Goal: Check status: Check status

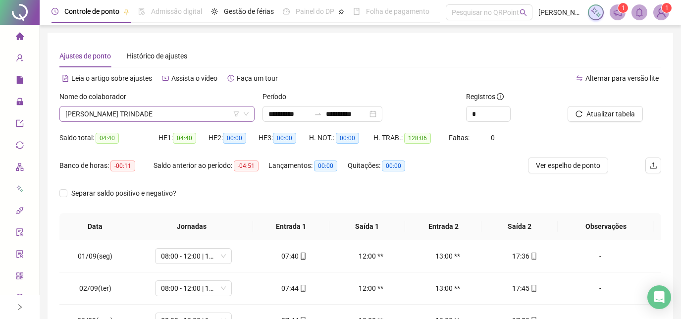
click at [208, 110] on span "[PERSON_NAME] TRINDADE" at bounding box center [156, 113] width 183 height 15
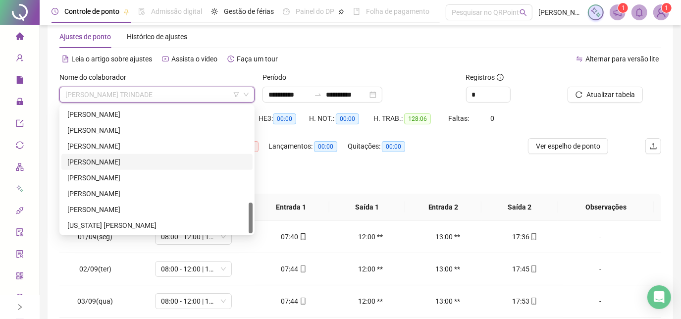
scroll to position [45, 0]
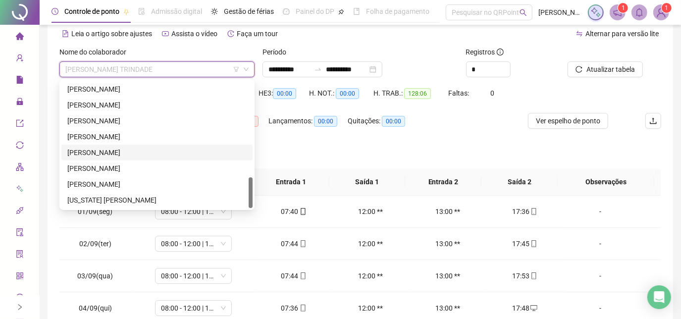
drag, startPoint x: 167, startPoint y: 148, endPoint x: 205, endPoint y: 137, distance: 39.5
click at [167, 148] on div "[PERSON_NAME]" at bounding box center [156, 152] width 179 height 11
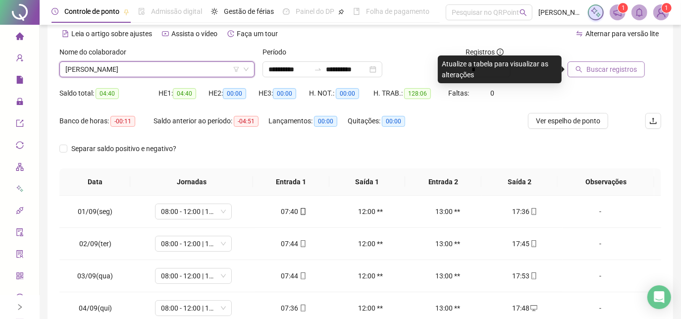
click at [595, 72] on span "Buscar registros" at bounding box center [611, 69] width 50 height 11
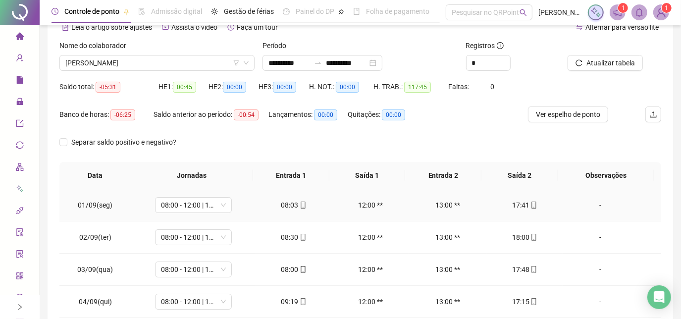
scroll to position [7, 0]
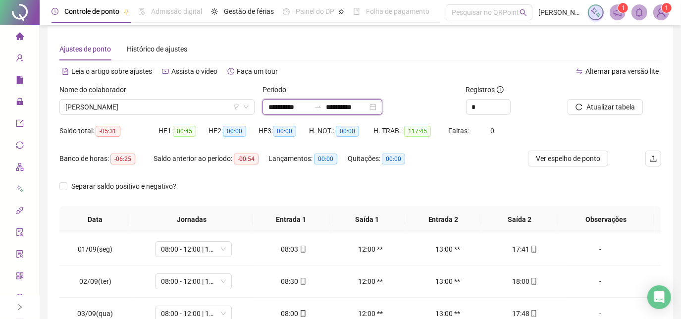
click at [367, 109] on input "**********" at bounding box center [347, 106] width 42 height 11
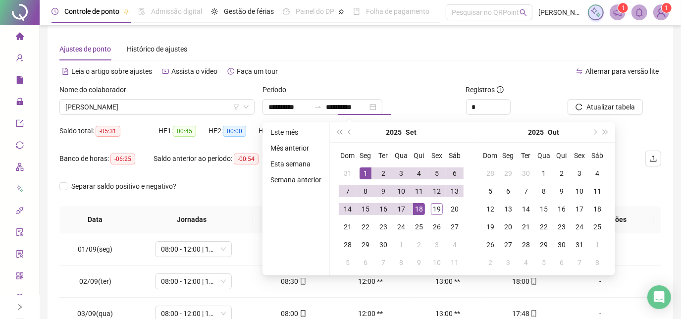
click at [408, 93] on div "Período" at bounding box center [359, 91] width 195 height 15
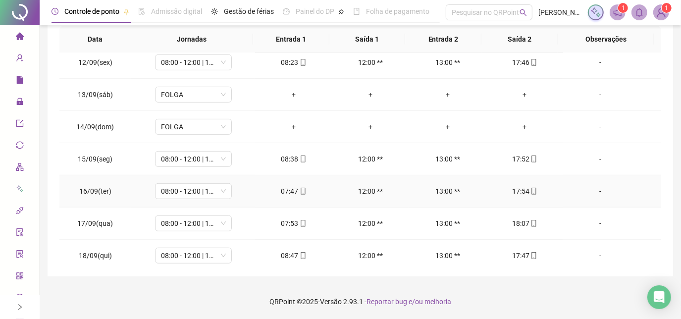
scroll to position [365, 0]
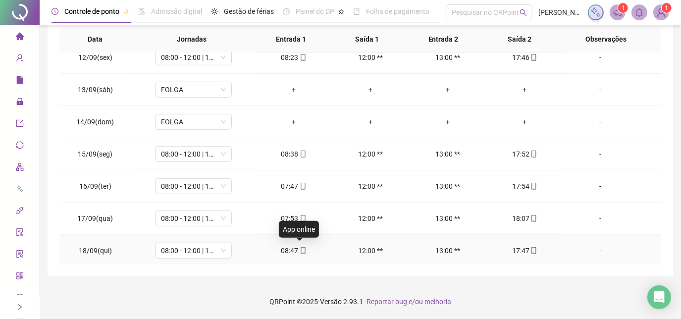
click at [302, 250] on icon "mobile" at bounding box center [302, 250] width 7 height 7
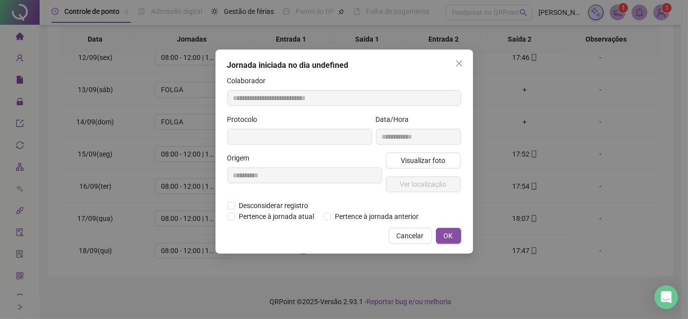
click at [434, 146] on div "**********" at bounding box center [418, 133] width 89 height 39
type input "**********"
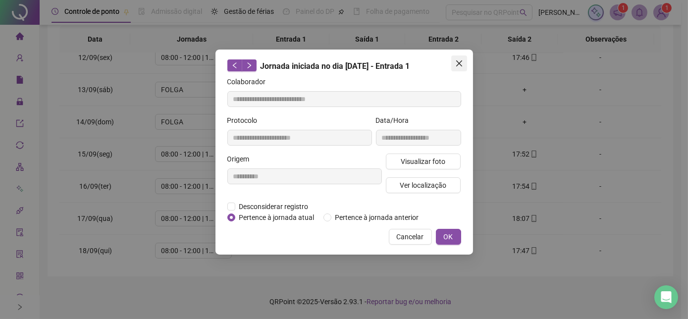
click at [456, 60] on icon "close" at bounding box center [459, 63] width 8 height 8
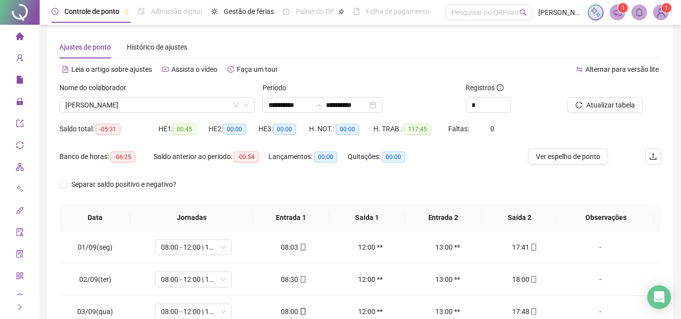
scroll to position [7, 0]
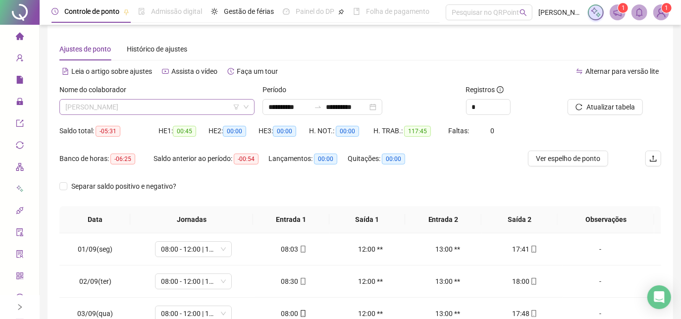
click at [192, 108] on span "[PERSON_NAME]" at bounding box center [156, 106] width 183 height 15
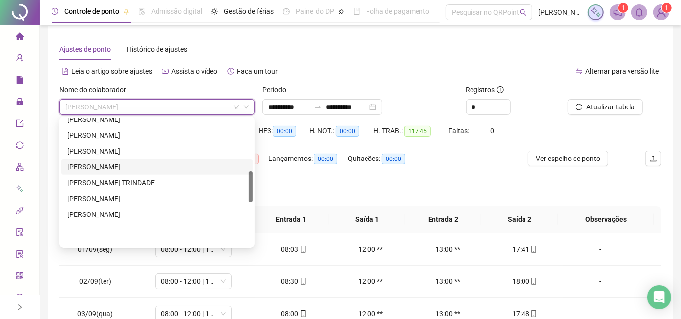
scroll to position [216, 0]
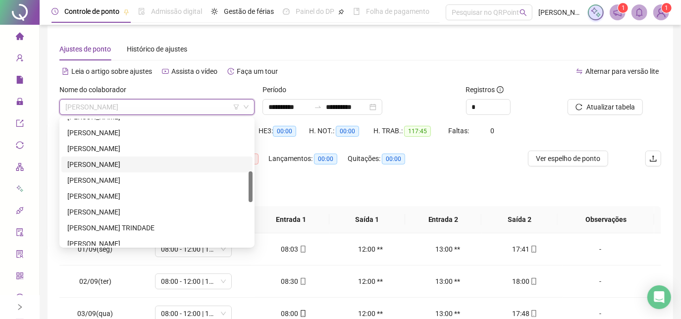
click at [173, 166] on div "[PERSON_NAME]" at bounding box center [156, 164] width 179 height 11
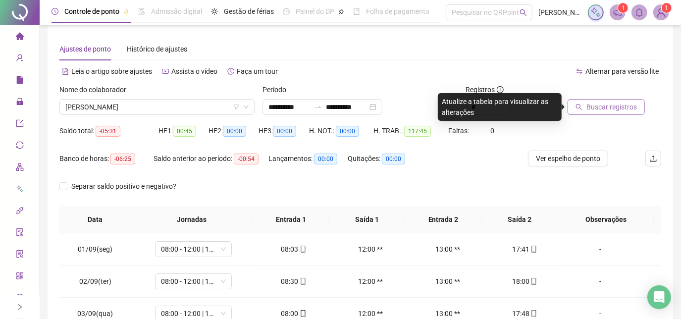
click at [624, 113] on button "Buscar registros" at bounding box center [605, 107] width 77 height 16
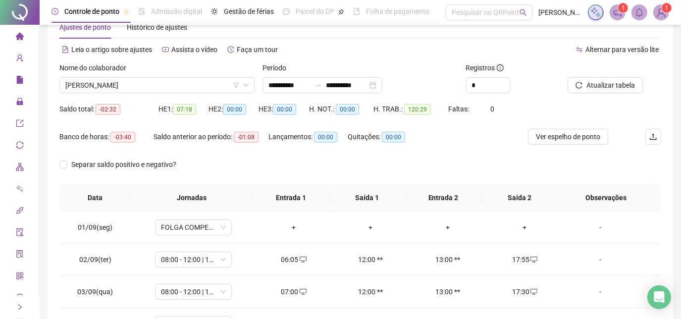
scroll to position [0, 0]
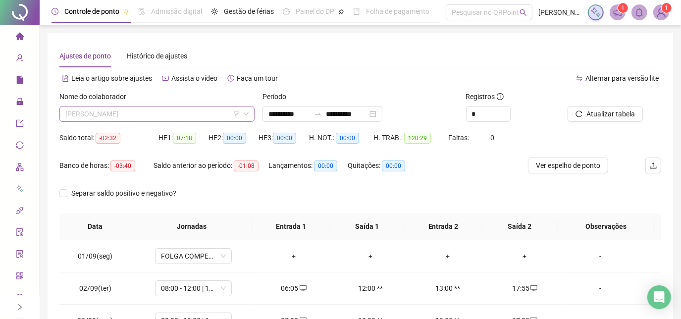
click at [176, 111] on span "[PERSON_NAME]" at bounding box center [156, 113] width 183 height 15
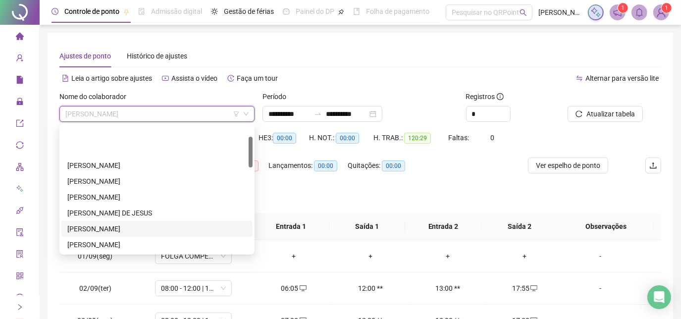
scroll to position [45, 0]
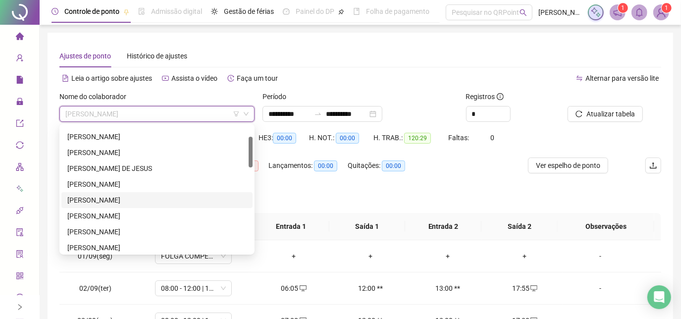
click at [127, 196] on div "[PERSON_NAME]" at bounding box center [156, 200] width 179 height 11
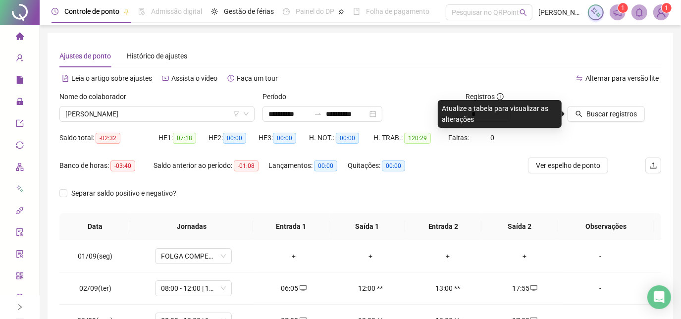
click at [654, 125] on div "Buscar registros" at bounding box center [613, 110] width 101 height 39
click at [652, 126] on div "Buscar registros" at bounding box center [613, 110] width 101 height 39
click at [642, 124] on div "Buscar registros" at bounding box center [613, 110] width 101 height 39
click at [634, 120] on button "Buscar registros" at bounding box center [605, 114] width 77 height 16
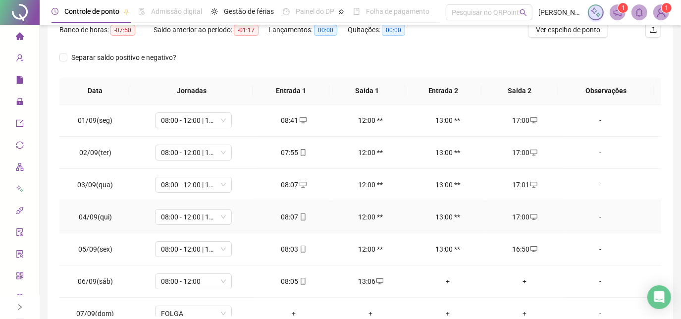
scroll to position [0, 0]
